Goal: Transaction & Acquisition: Purchase product/service

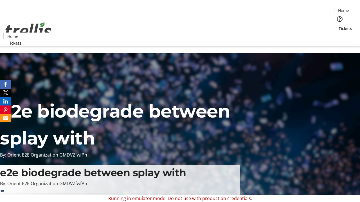
click at [344, 8] on span "Sign Up" at bounding box center [346, 7] width 16 height 7
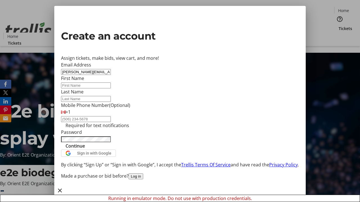
type input "[PERSON_NAME][EMAIL_ADDRESS][DOMAIN_NAME]"
type input "[PERSON_NAME]"
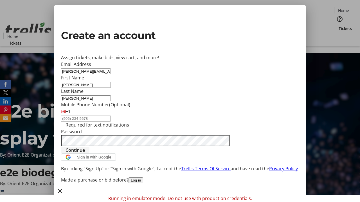
click at [85, 154] on span "Continue" at bounding box center [74, 150] width 19 height 7
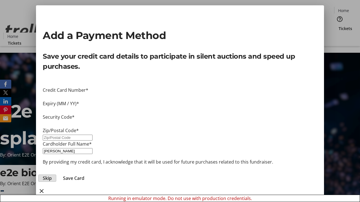
click at [52, 175] on span "Skip" at bounding box center [47, 178] width 9 height 7
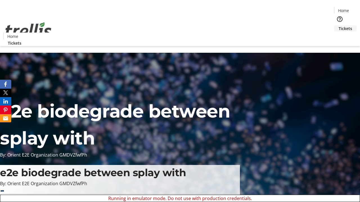
click at [338, 26] on span "Tickets" at bounding box center [344, 29] width 13 height 6
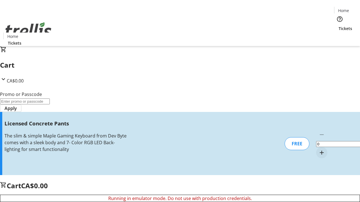
click at [318, 149] on mat-icon "Increment by one" at bounding box center [321, 152] width 7 height 7
type input "1"
